Goal: Find specific page/section: Find specific page/section

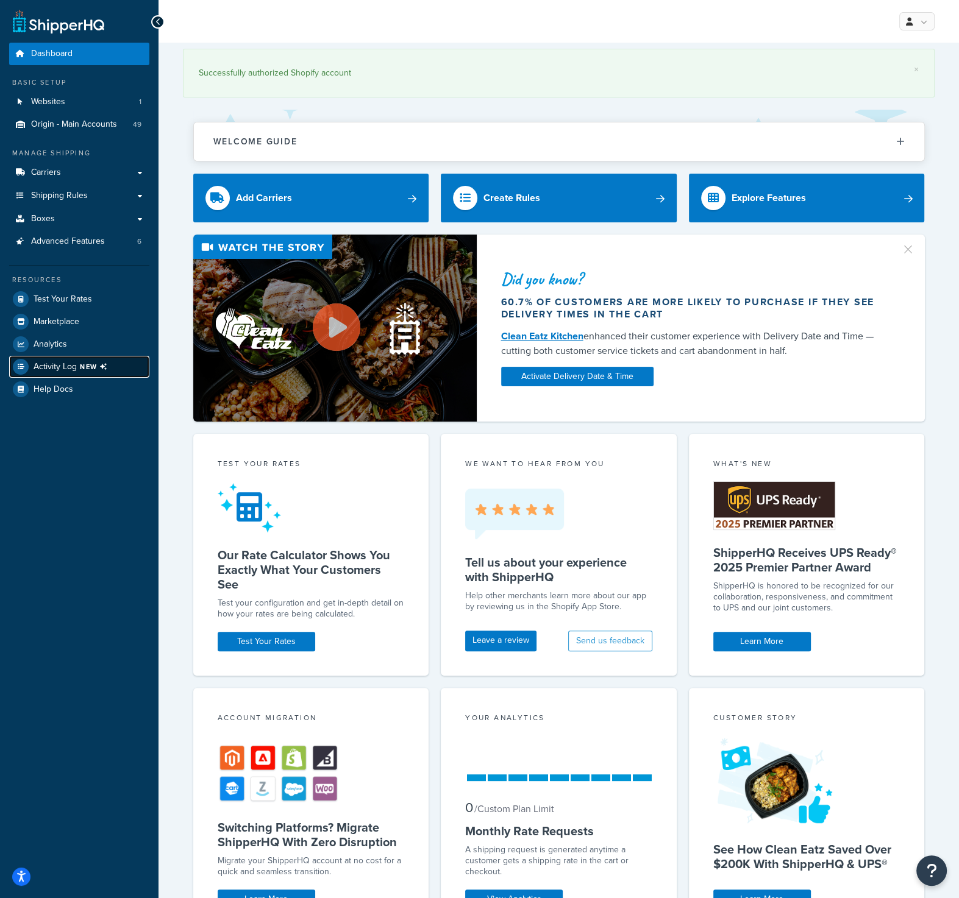
click at [83, 363] on span "NEW" at bounding box center [96, 367] width 32 height 10
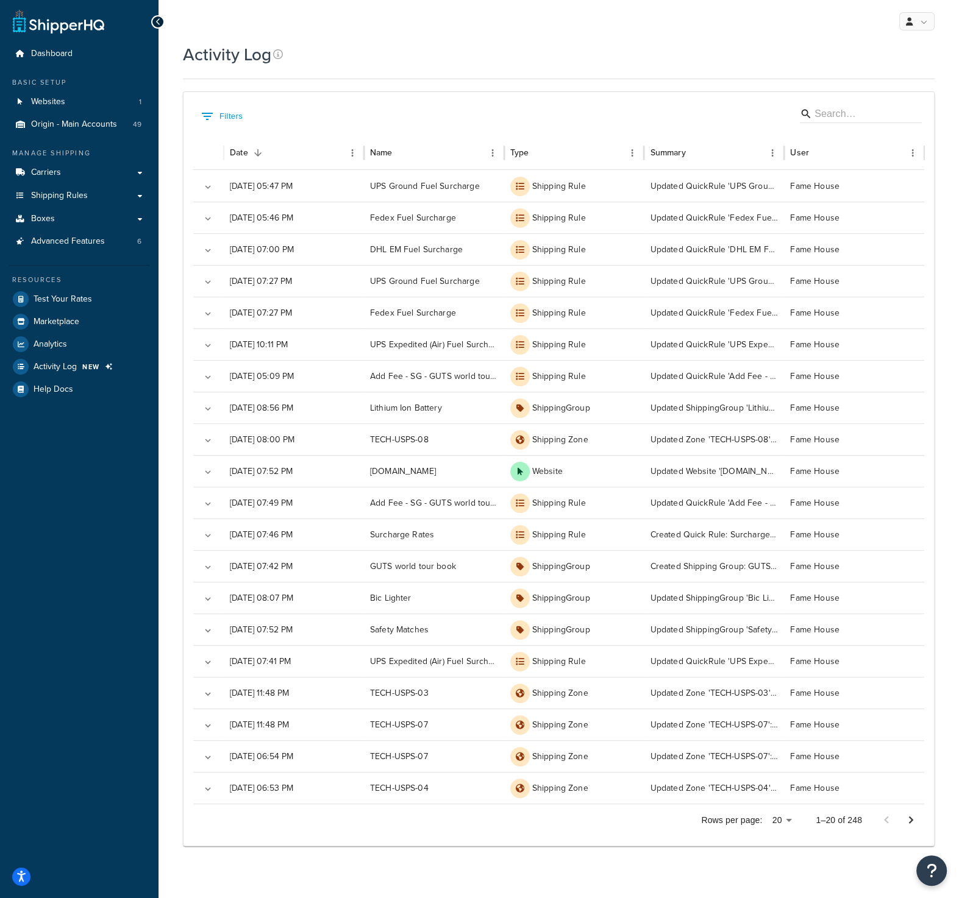
click at [176, 448] on div "Activity Log Contact Us Send Us A Message Contact Information Name * Email * Co…" at bounding box center [558, 460] width 800 height 834
click at [865, 142] on span "Logout" at bounding box center [861, 144] width 24 height 12
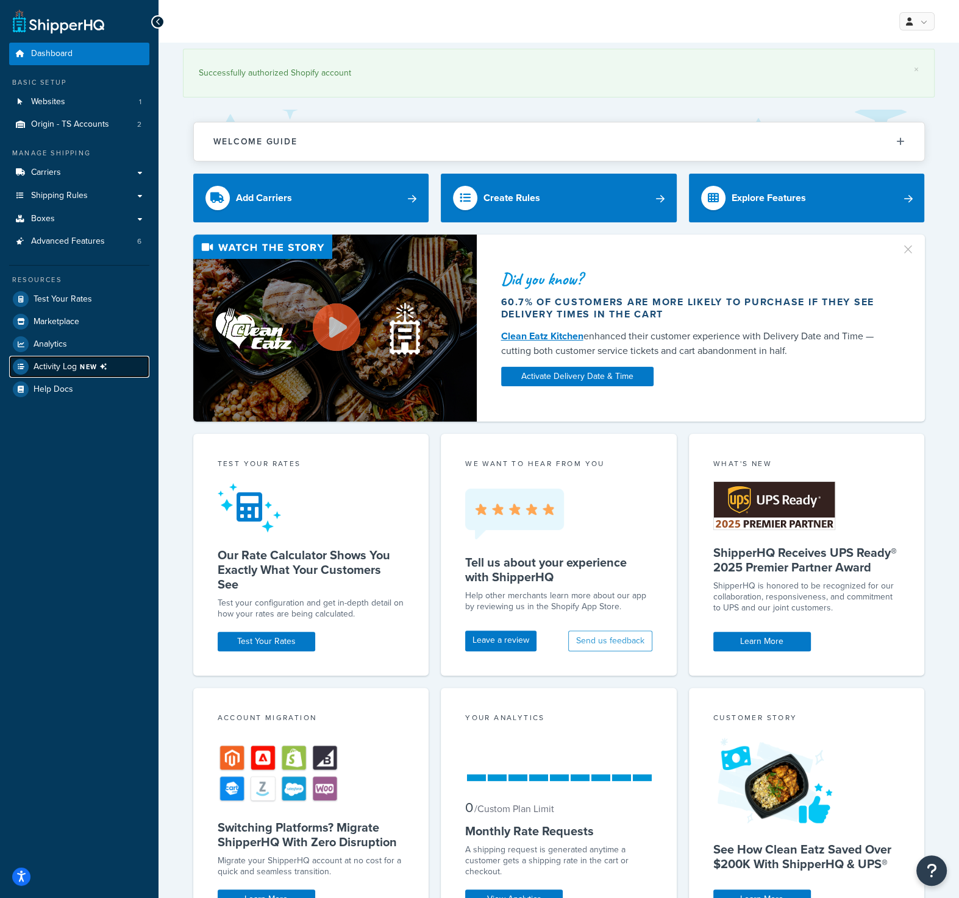
click at [80, 372] on span "Activity Log NEW" at bounding box center [73, 367] width 79 height 16
